Goal: Task Accomplishment & Management: Manage account settings

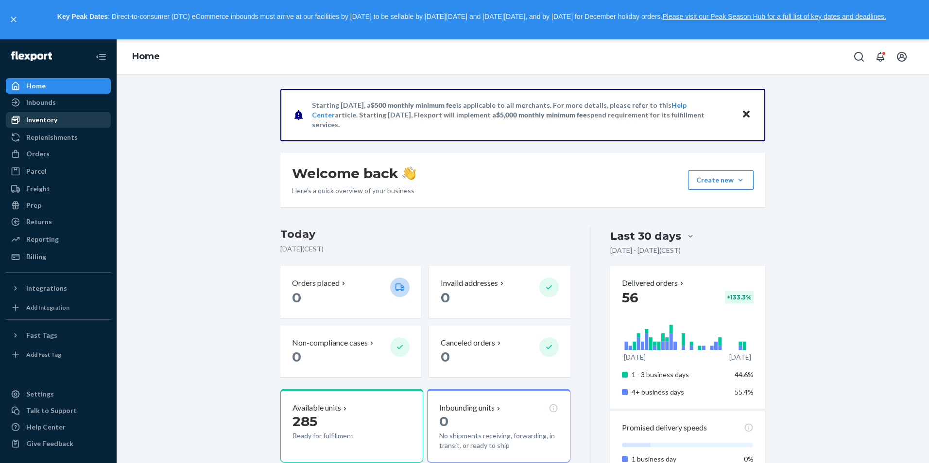
click at [51, 120] on div "Inventory" at bounding box center [41, 120] width 31 height 10
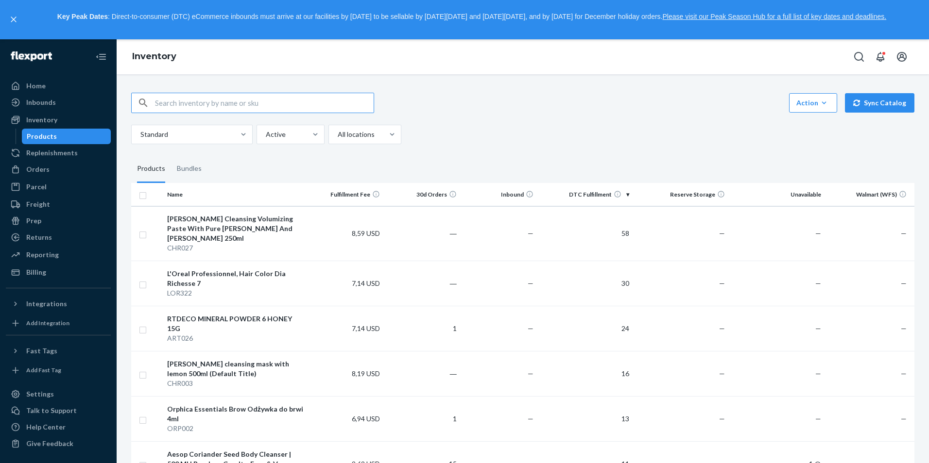
paste input "Schwarzkopf Igora"
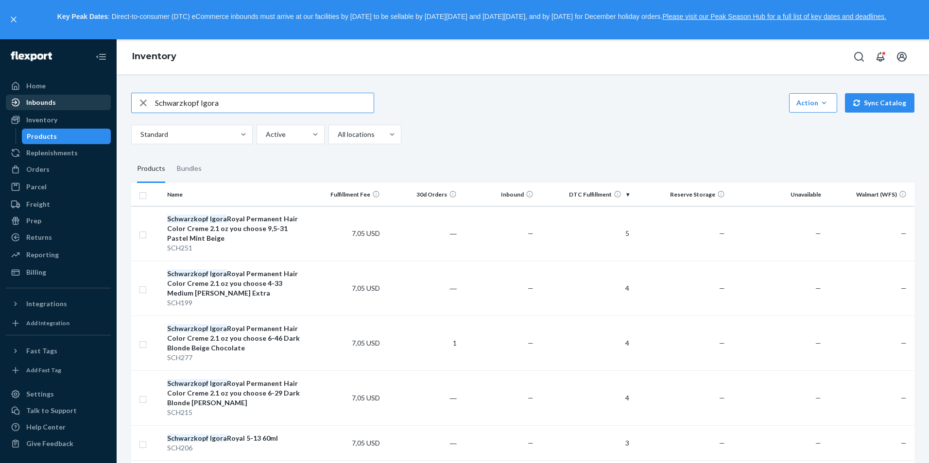
drag, startPoint x: 246, startPoint y: 100, endPoint x: 97, endPoint y: 108, distance: 149.8
click at [97, 108] on div "Home Inbounds Shipping Plans Problems Inventory Products Replenishments Orders …" at bounding box center [464, 251] width 929 height 424
paste input "CH182"
type input "SCH182"
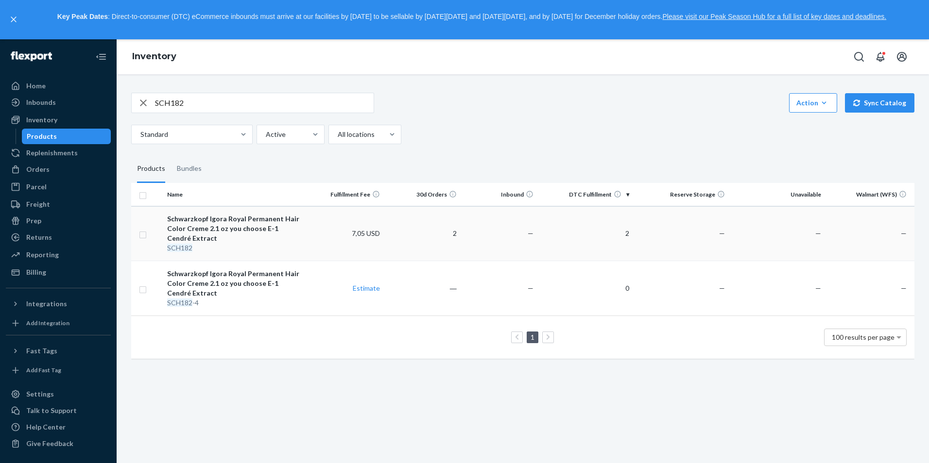
click at [210, 228] on div "Schwarzkopf Igora Royal Permanent Hair Color Creme 2.1 oz you choose E-1 Cendré…" at bounding box center [235, 228] width 136 height 29
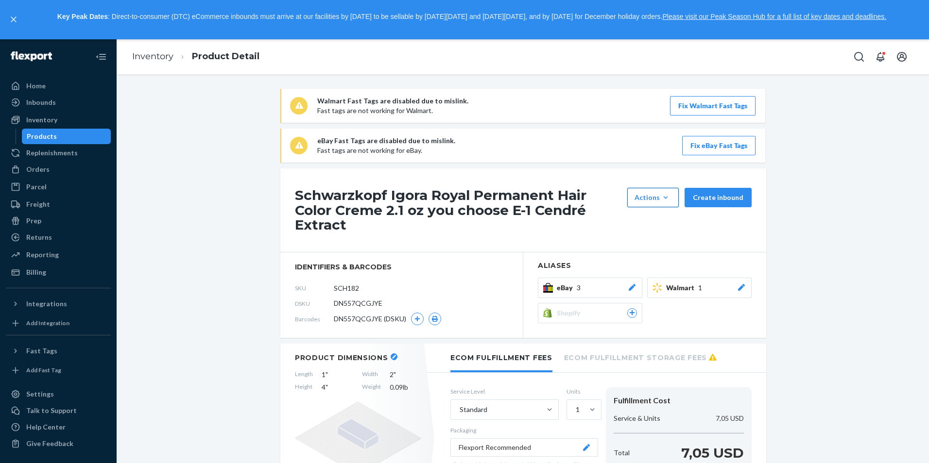
click at [640, 197] on div "Actions" at bounding box center [652, 198] width 37 height 10
drag, startPoint x: 640, startPoint y: 197, endPoint x: 693, endPoint y: 157, distance: 66.0
click at [640, 196] on div "Actions" at bounding box center [652, 198] width 37 height 10
click at [704, 153] on button "Fix eBay Fast Tags" at bounding box center [718, 145] width 73 height 19
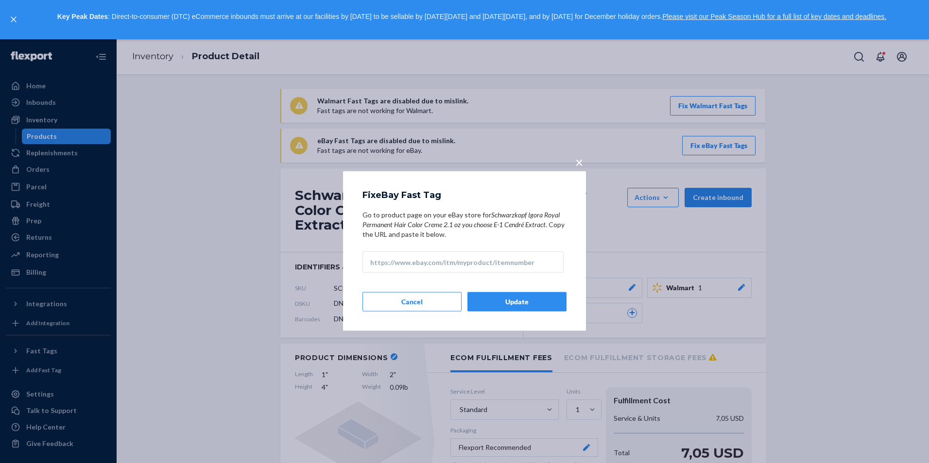
drag, startPoint x: 470, startPoint y: 258, endPoint x: 508, endPoint y: 226, distance: 49.7
click at [470, 258] on input "Go to product page on your eBay store for Schwarzkopf Igora Royal Permanent Hai…" at bounding box center [462, 262] width 201 height 21
paste input "[URL][DOMAIN_NAME]"
type input "[URL][DOMAIN_NAME]"
click at [507, 288] on div "Fix eBay Fast Tag Go to product page on your eBay store for Schwarzkopf Igora R…" at bounding box center [464, 251] width 243 height 160
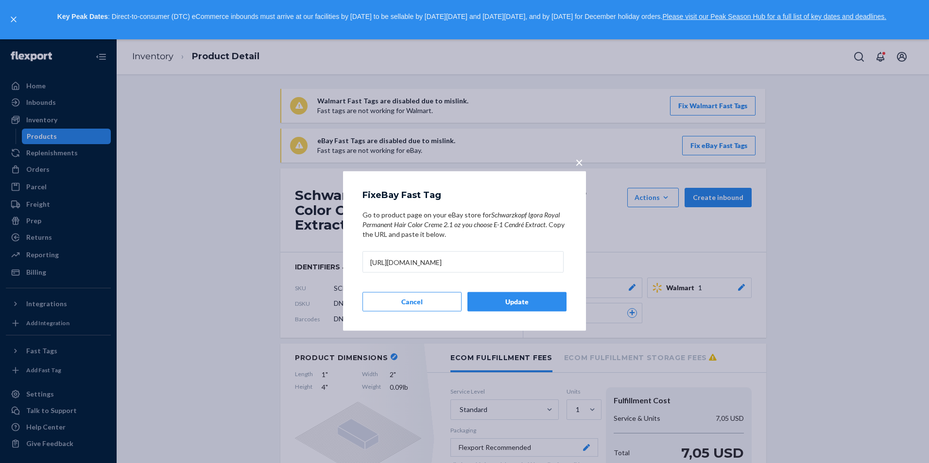
click at [510, 297] on button "Update" at bounding box center [516, 301] width 99 height 19
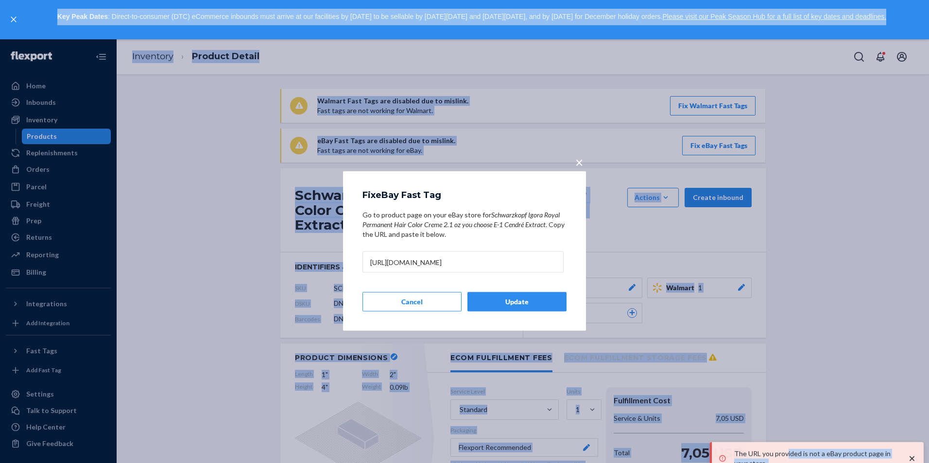
drag, startPoint x: 779, startPoint y: 455, endPoint x: 785, endPoint y: 435, distance: 20.3
click at [785, 435] on body "The URL you provided is not a eBay product page in your store. Home Inbounds Sh…" at bounding box center [464, 231] width 929 height 463
click at [905, 460] on icon "close toast" at bounding box center [905, 459] width 10 height 10
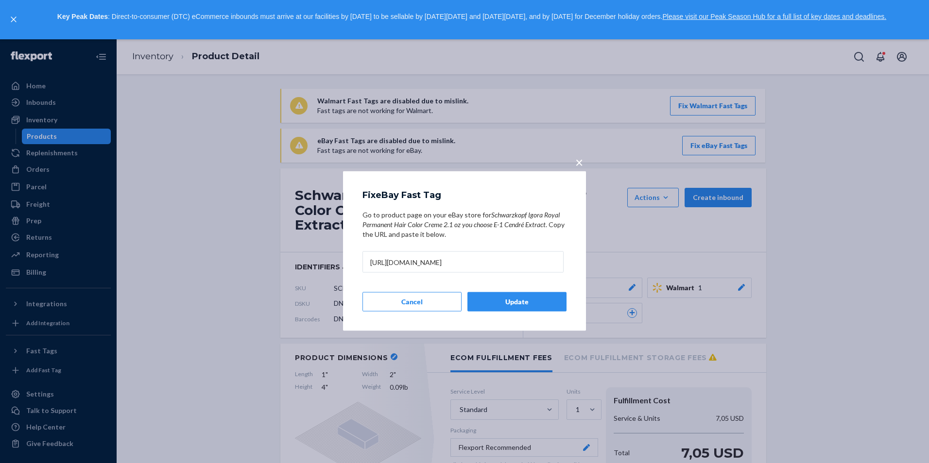
click at [505, 257] on input "[URL][DOMAIN_NAME]" at bounding box center [462, 262] width 201 height 21
click at [510, 306] on button "Update" at bounding box center [516, 301] width 99 height 19
click at [577, 165] on span "×" at bounding box center [579, 162] width 8 height 17
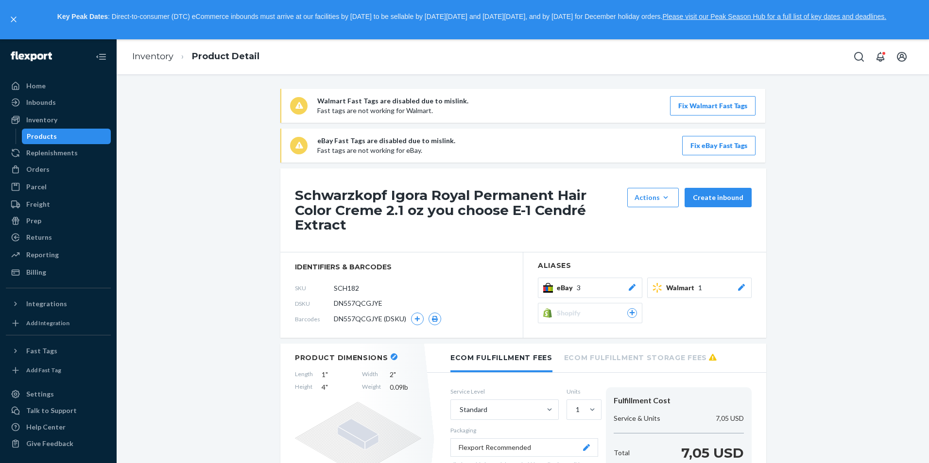
click at [721, 146] on button "Fix eBay Fast Tags" at bounding box center [718, 145] width 73 height 19
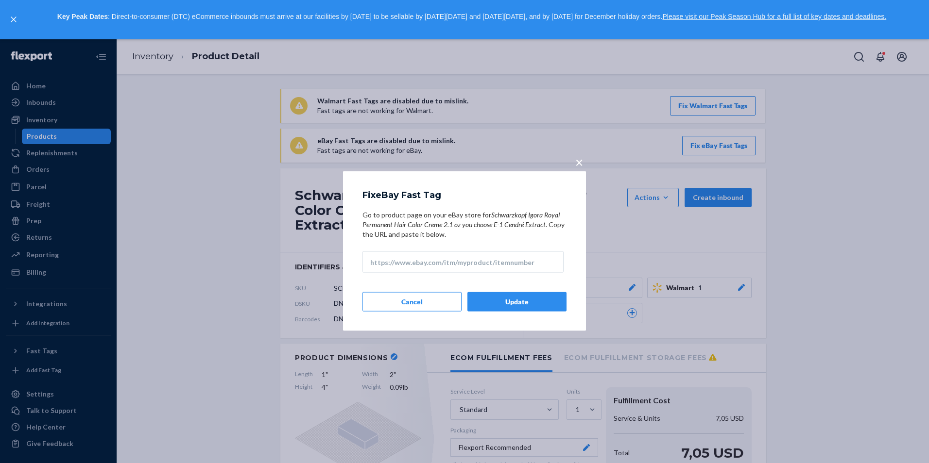
click at [487, 255] on input "Go to product page on your eBay store for Schwarzkopf Igora Royal Permanent Hai…" at bounding box center [462, 262] width 201 height 21
paste input "[URL][DOMAIN_NAME]"
click at [549, 291] on div "Fix eBay Fast Tag Go to product page on your eBay store for Schwarzkopf Igora R…" at bounding box center [464, 251] width 243 height 160
click at [547, 302] on button "Update" at bounding box center [516, 301] width 99 height 19
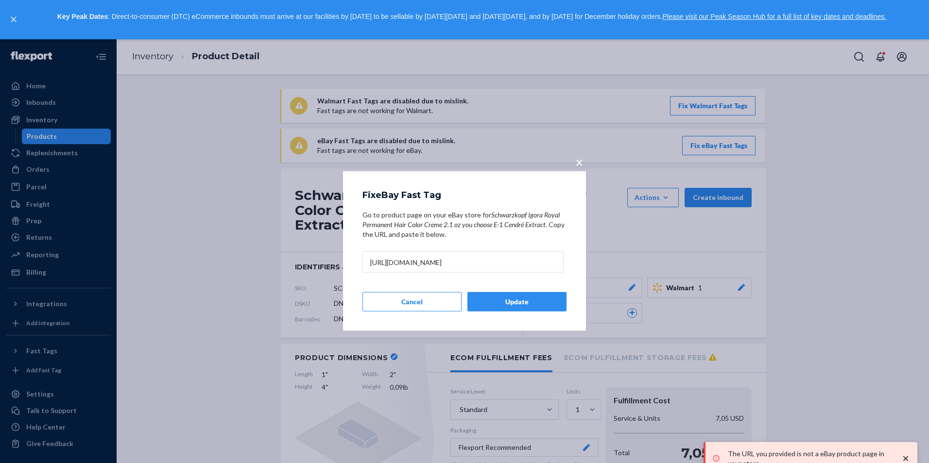
click at [429, 263] on input "[URL][DOMAIN_NAME]" at bounding box center [462, 262] width 201 height 21
type input "[URL][DOMAIN_NAME]"
click at [517, 300] on button "Update" at bounding box center [516, 301] width 99 height 19
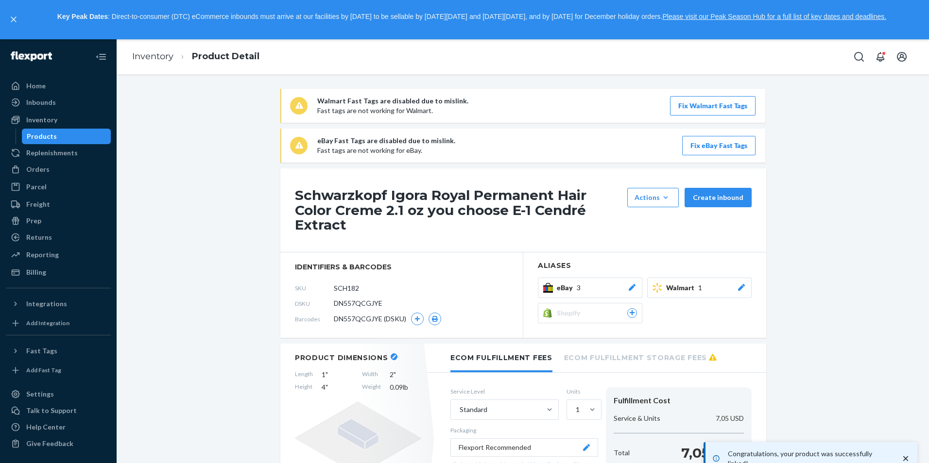
click at [907, 461] on icon "close toast" at bounding box center [905, 458] width 5 height 5
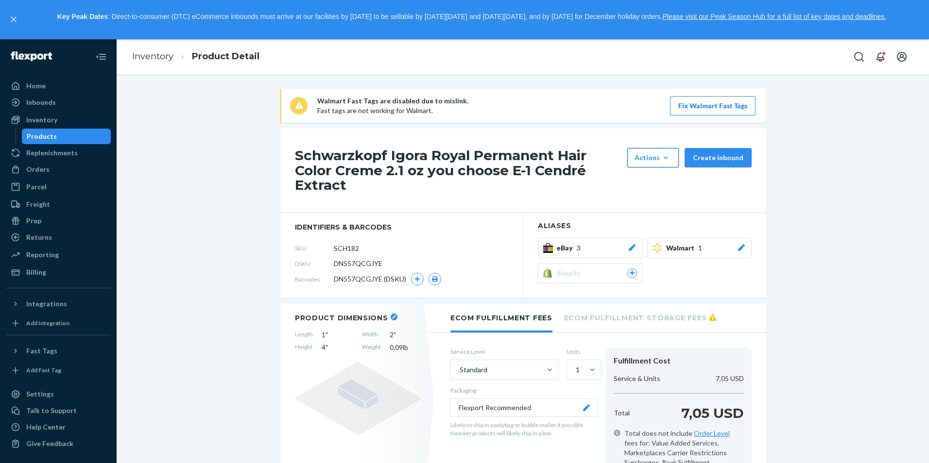
click at [661, 156] on icon "button" at bounding box center [665, 158] width 10 height 10
click at [587, 156] on h1 "Schwarzkopf Igora Royal Permanent Hair Color Creme 2.1 oz you choose E-1 Cendré…" at bounding box center [458, 170] width 327 height 45
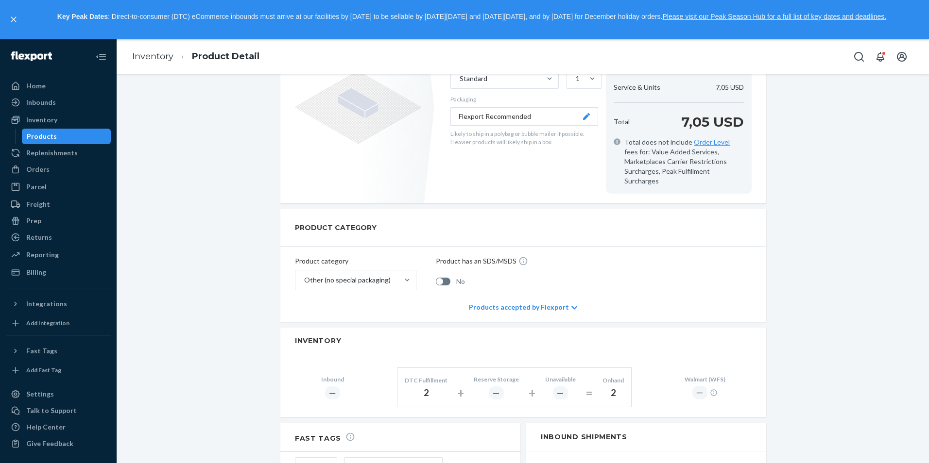
click at [807, 200] on div "Walmart Fast Tags are disabled due to mislink. Fast tags are not working for Wa…" at bounding box center [522, 245] width 797 height 897
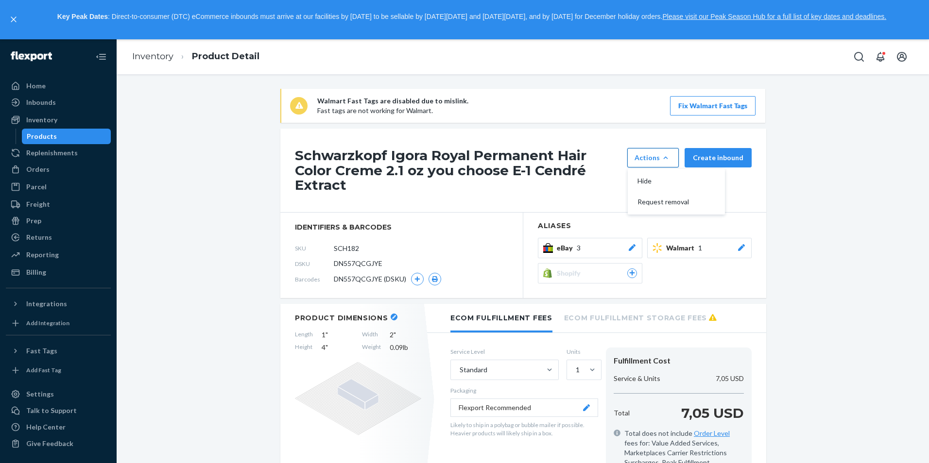
click at [8, 17] on div "Key Peak Dates : Direct-to-consumer (DTC) eCommerce inbounds must arrive at our…" at bounding box center [464, 19] width 929 height 39
click at [9, 19] on button "close," at bounding box center [14, 20] width 10 height 10
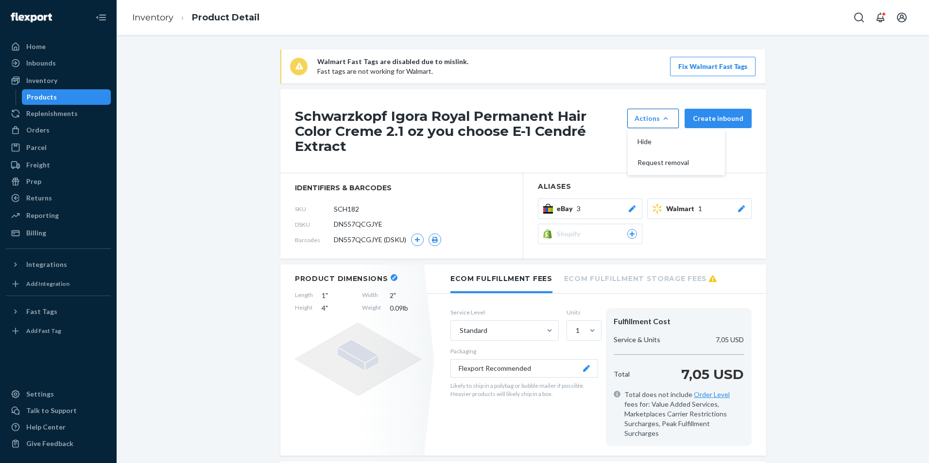
click at [579, 147] on h1 "Schwarzkopf Igora Royal Permanent Hair Color Creme 2.1 oz you choose E-1 Cendré…" at bounding box center [458, 131] width 327 height 45
